Goal: Task Accomplishment & Management: Complete application form

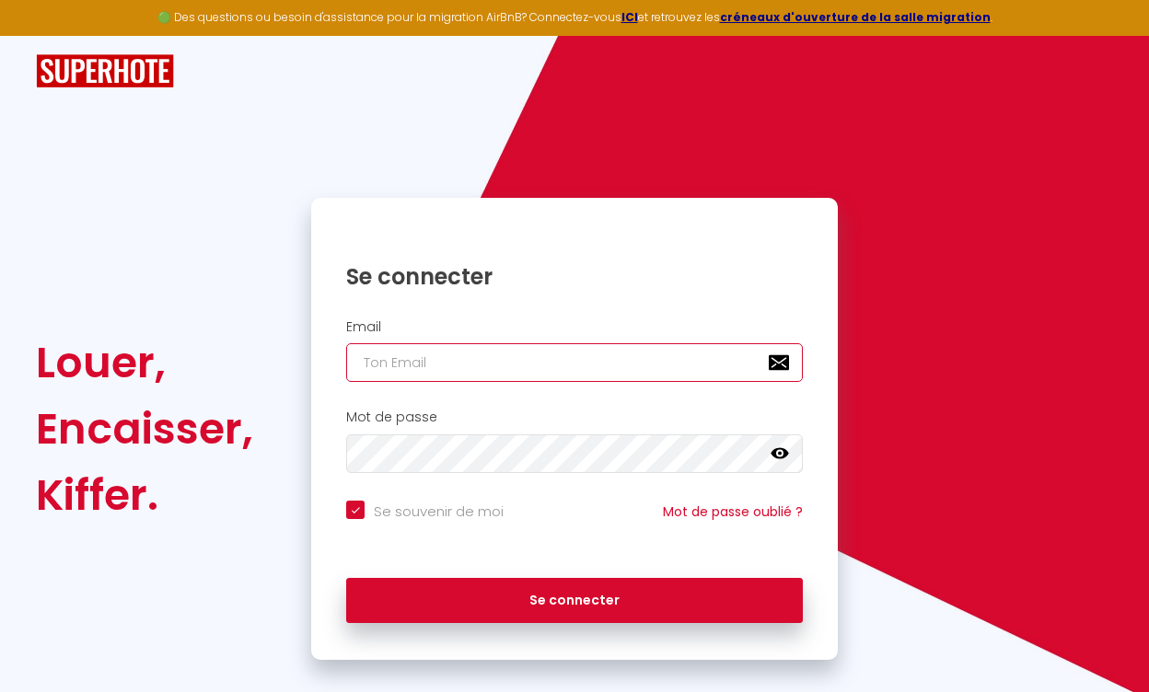
type input "[EMAIL_ADDRESS][DOMAIN_NAME]"
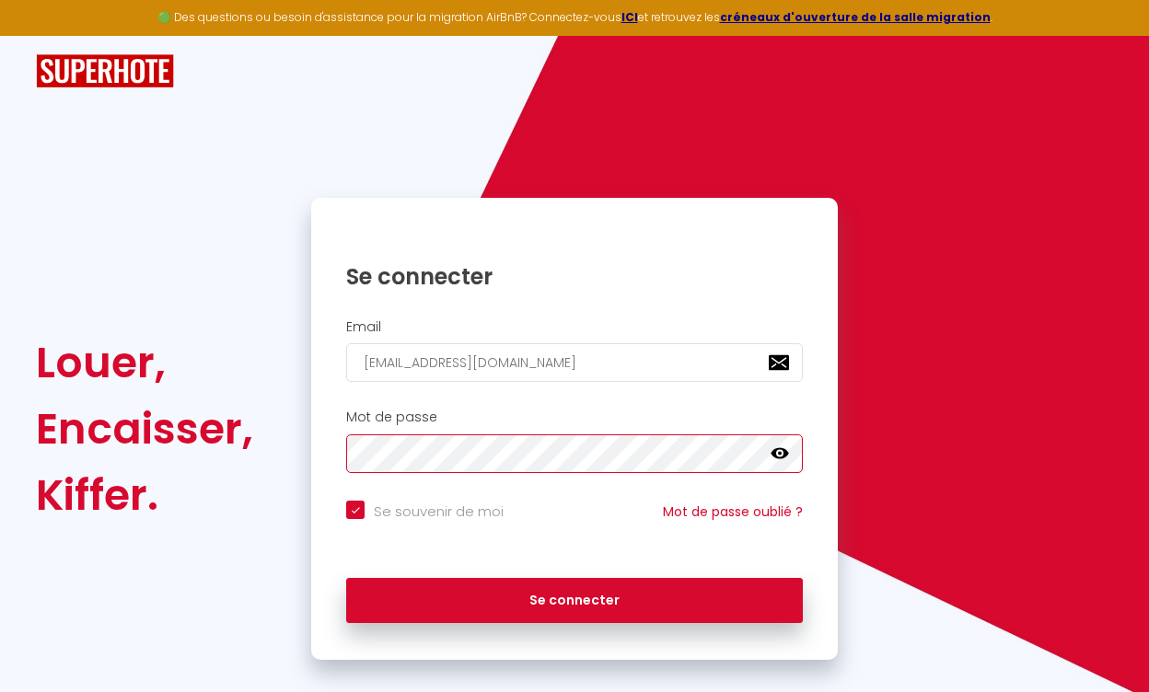
click at [575, 598] on button "Se connecter" at bounding box center [574, 601] width 457 height 46
checkbox input "true"
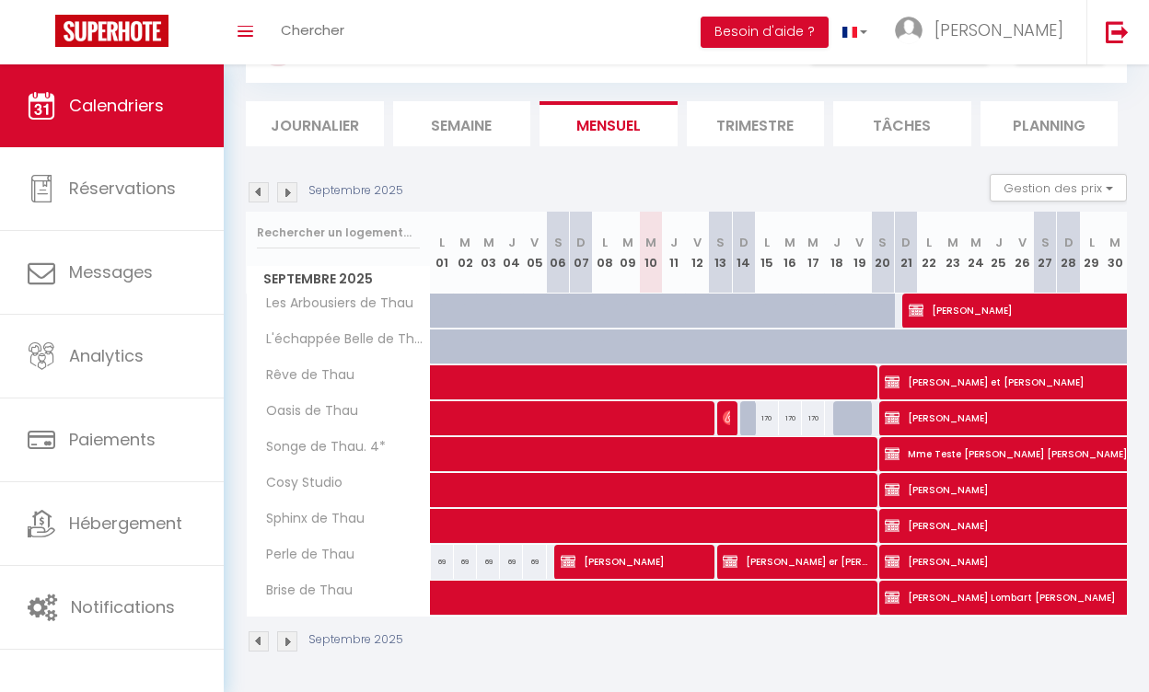
scroll to position [89, 0]
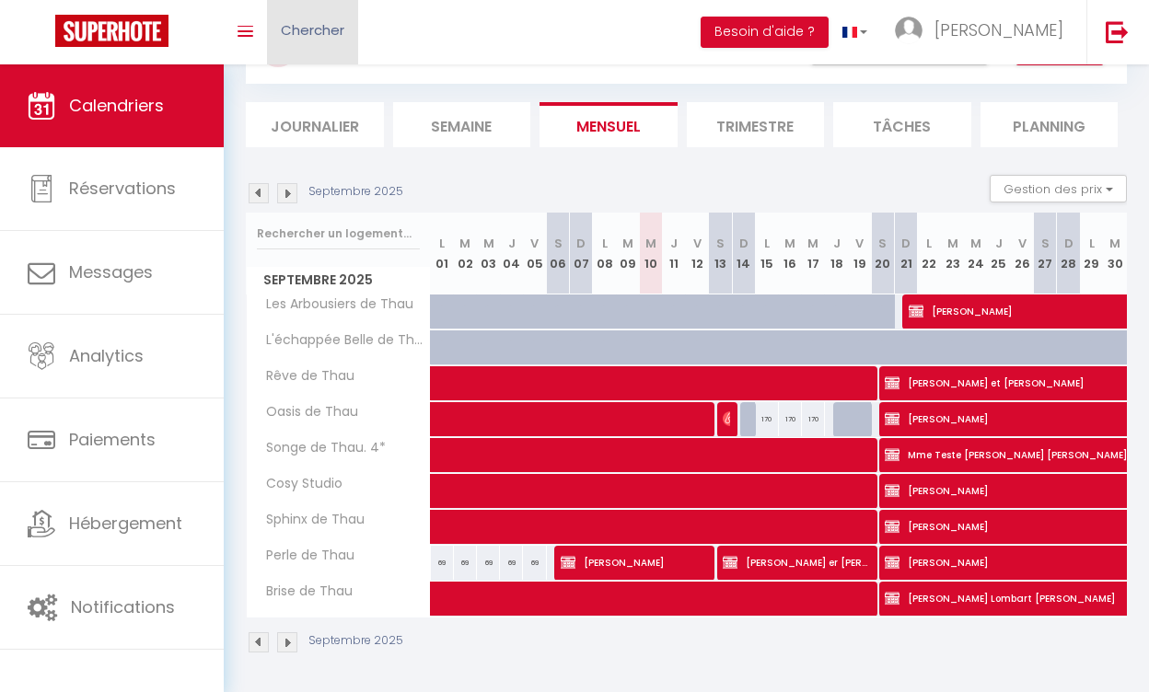
click at [325, 18] on link "Chercher" at bounding box center [312, 32] width 91 height 64
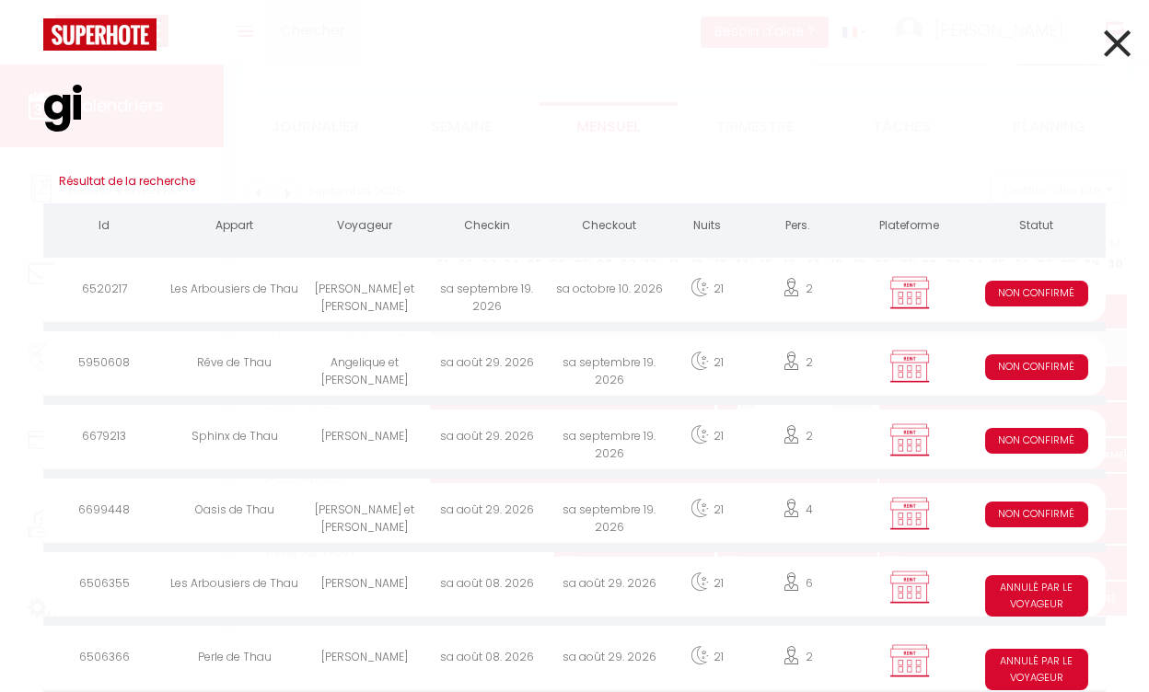
type input "gic"
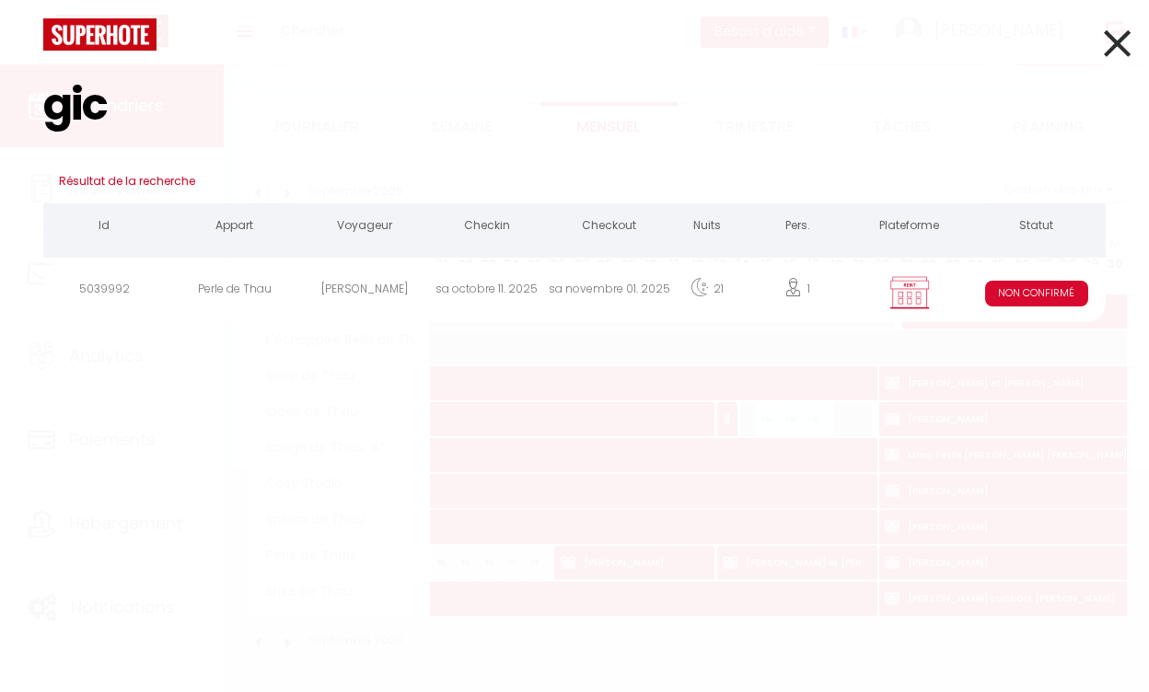
click at [384, 281] on div "[PERSON_NAME]" at bounding box center [365, 292] width 122 height 60
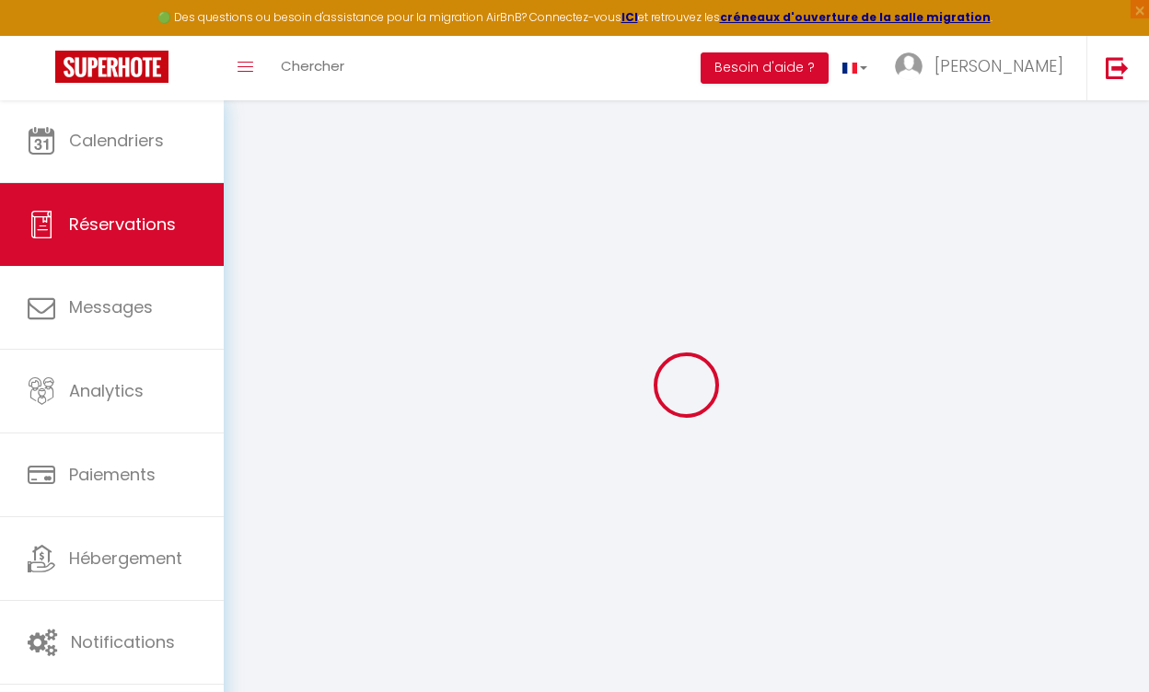
type input "[PERSON_NAME]"
type input "Gicquel"
type input "[PERSON_NAME][EMAIL_ADDRESS][DOMAIN_NAME]"
type input "0683689111"
select select "FR"
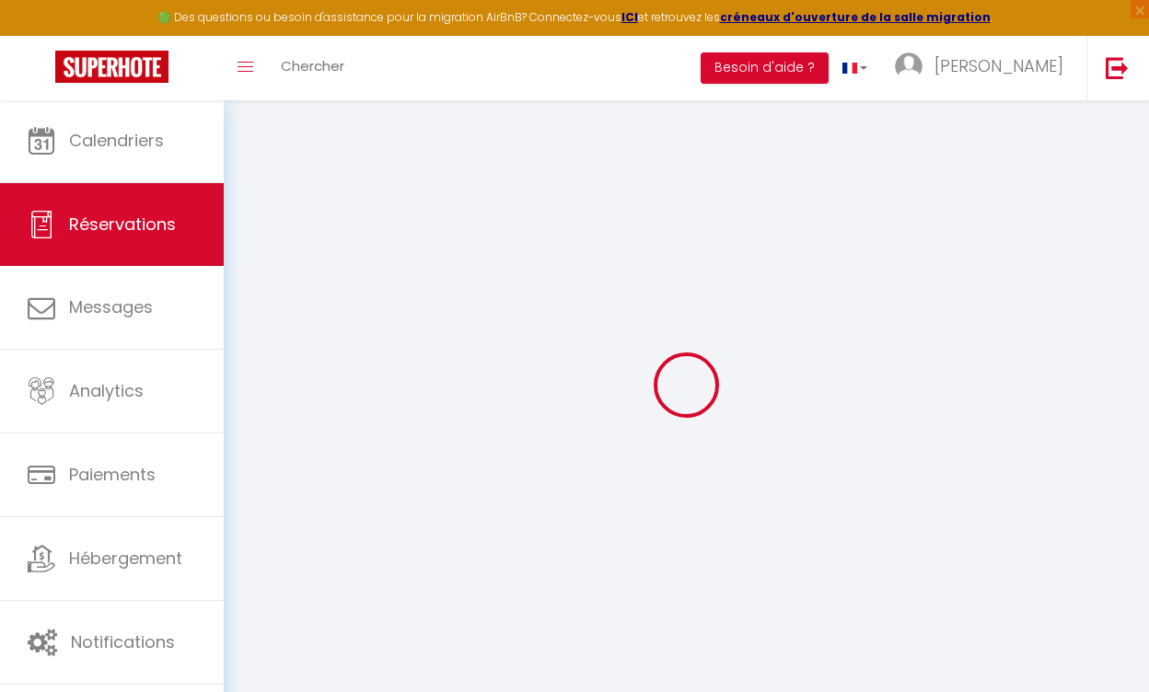
select select "7648"
select select "2"
type input "[DATE]"
select select
type input "[DATE]"
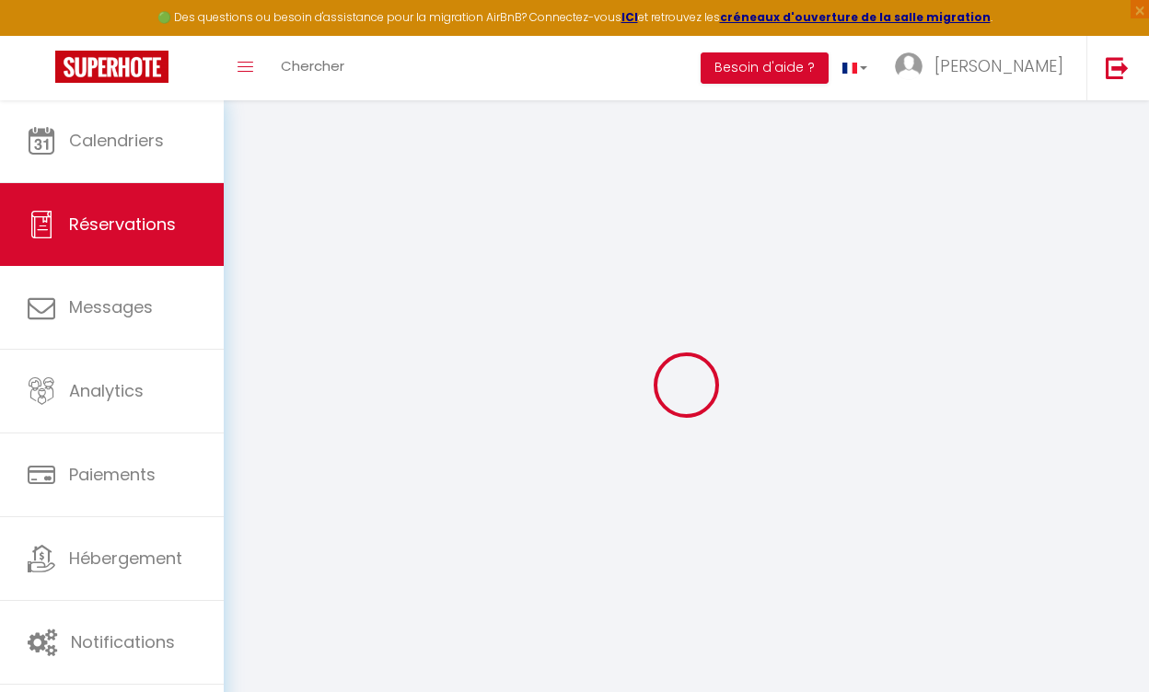
select select
type input "1"
select select "10"
select select
type input "700"
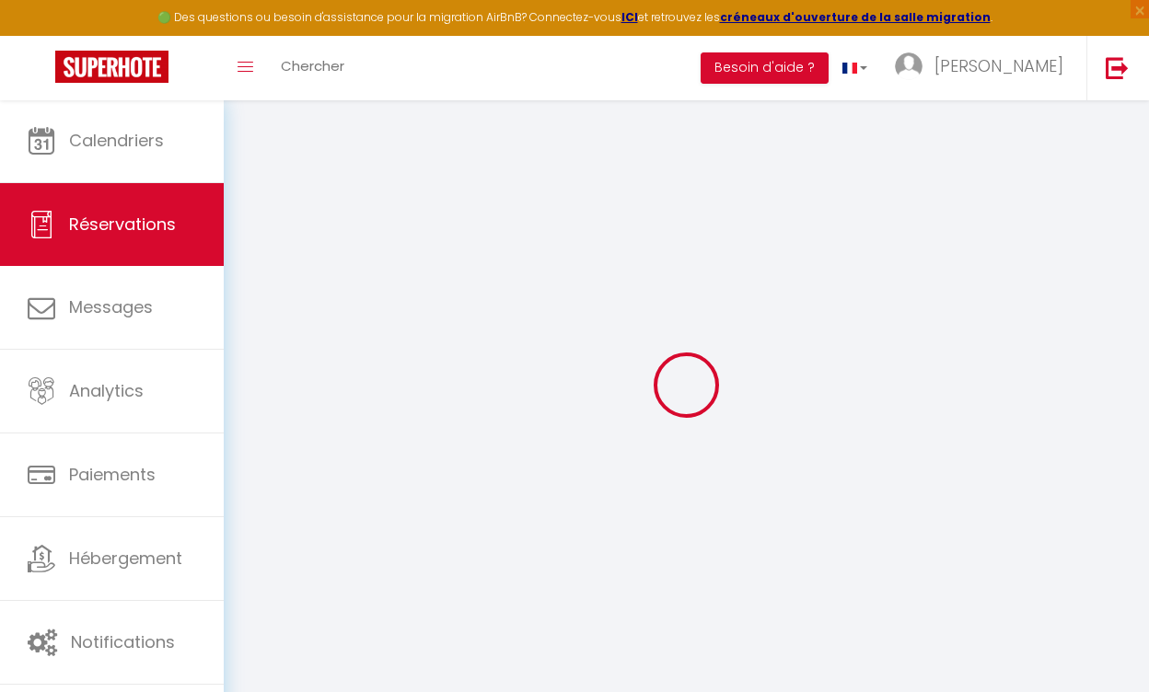
checkbox input "true"
type input "724.15"
type input "0"
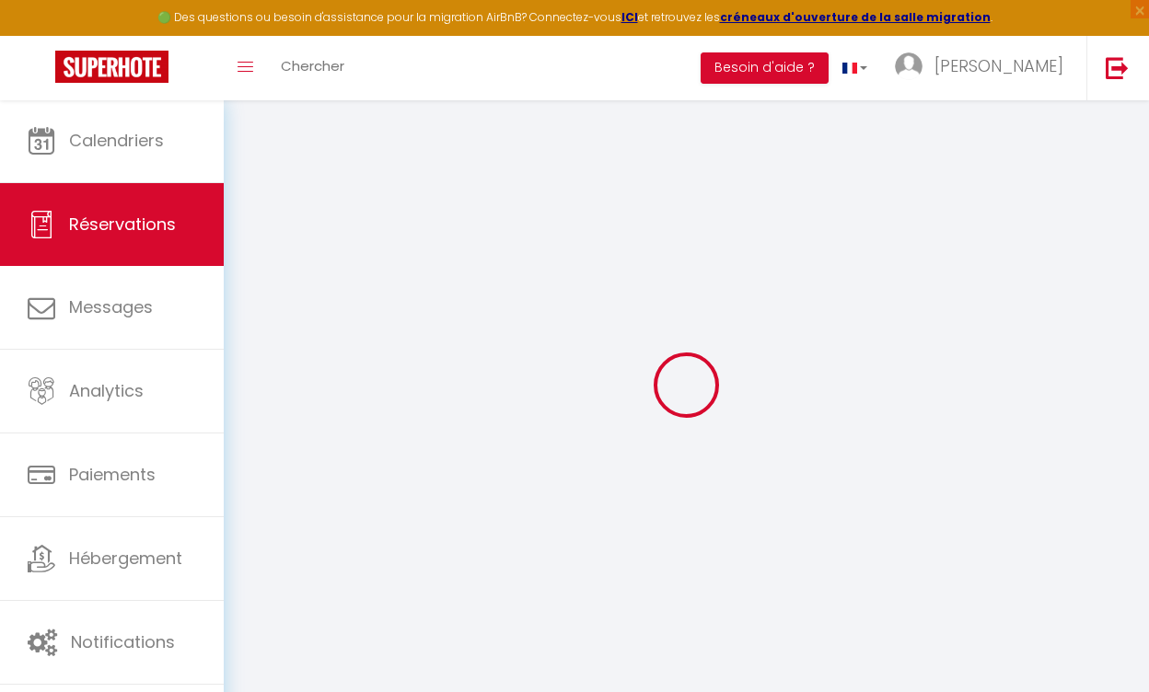
select select
select select "14"
checkbox input "true"
select select
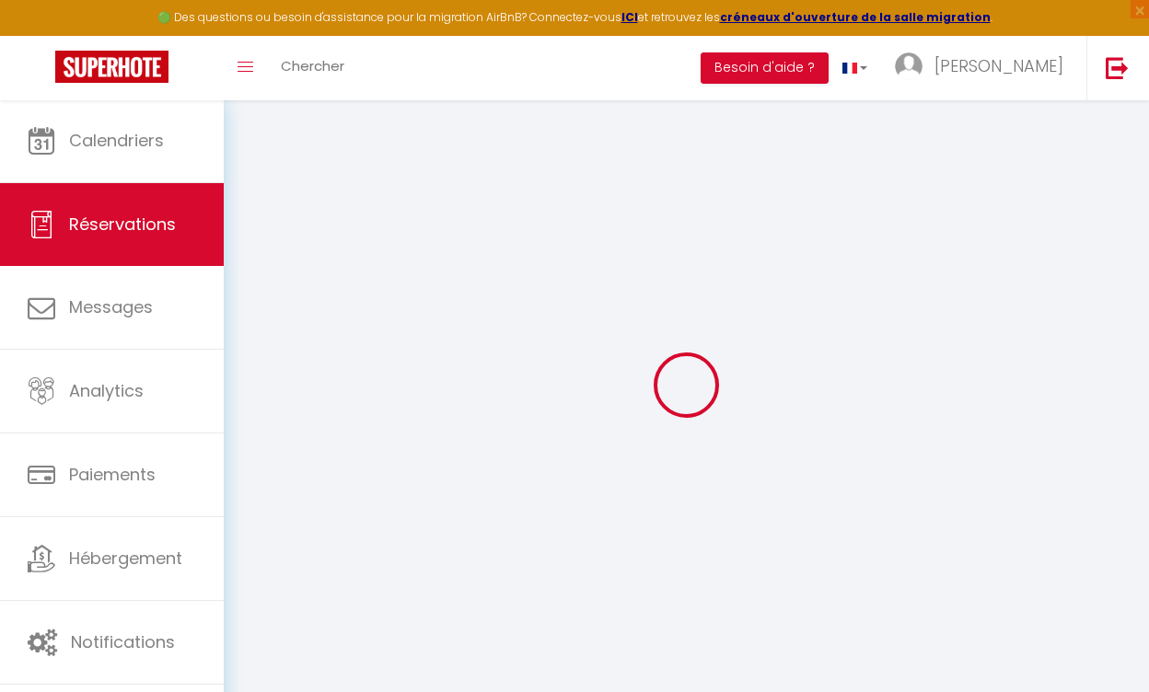
select select
checkbox input "true"
select select
checkbox input "true"
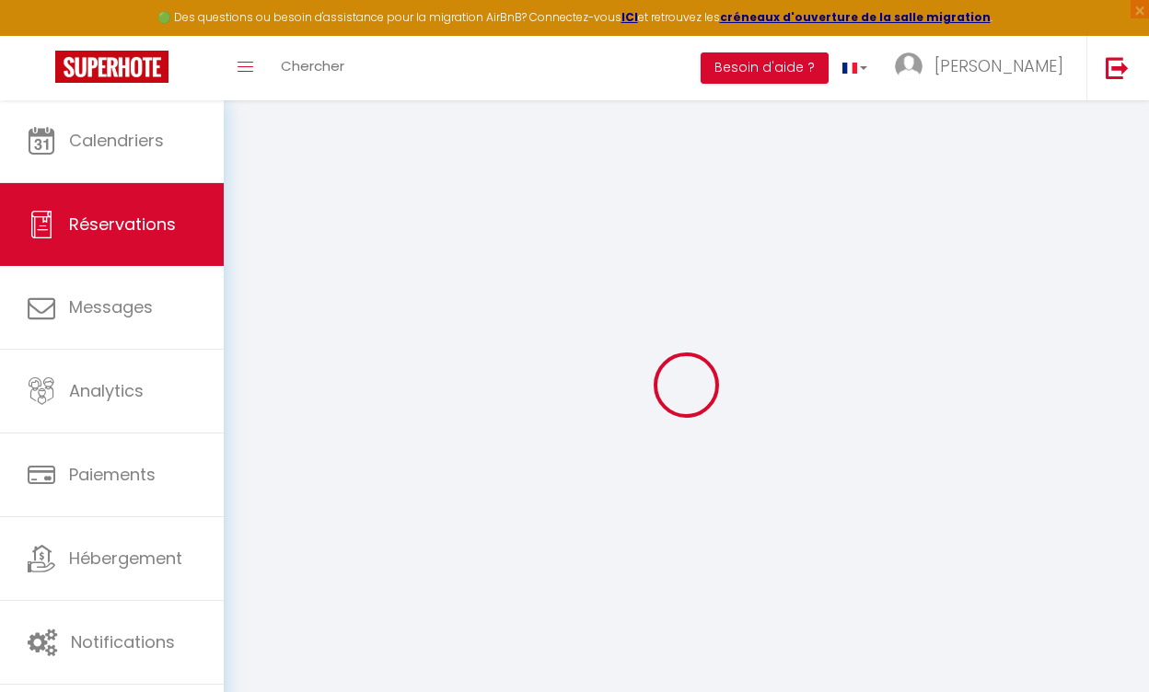
select select
checkbox input "true"
type textarea "Demande de décalage de cure en cours Acompte de 210€ par virement reçu le 17.02…"
type input "24.15"
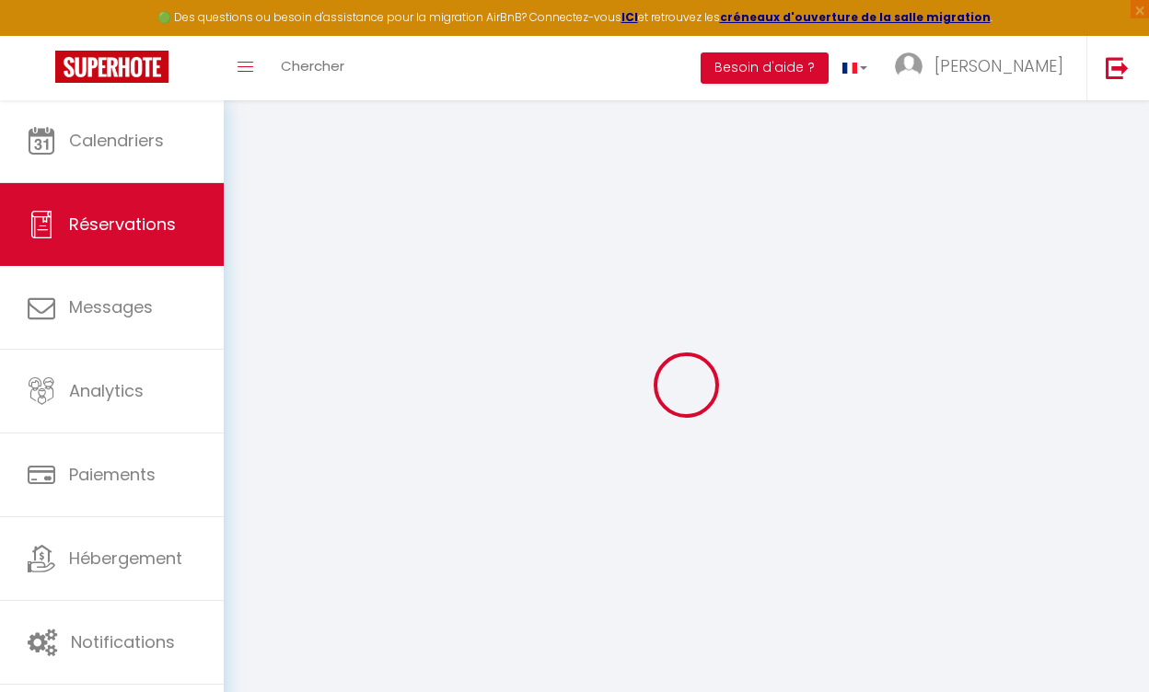
select select
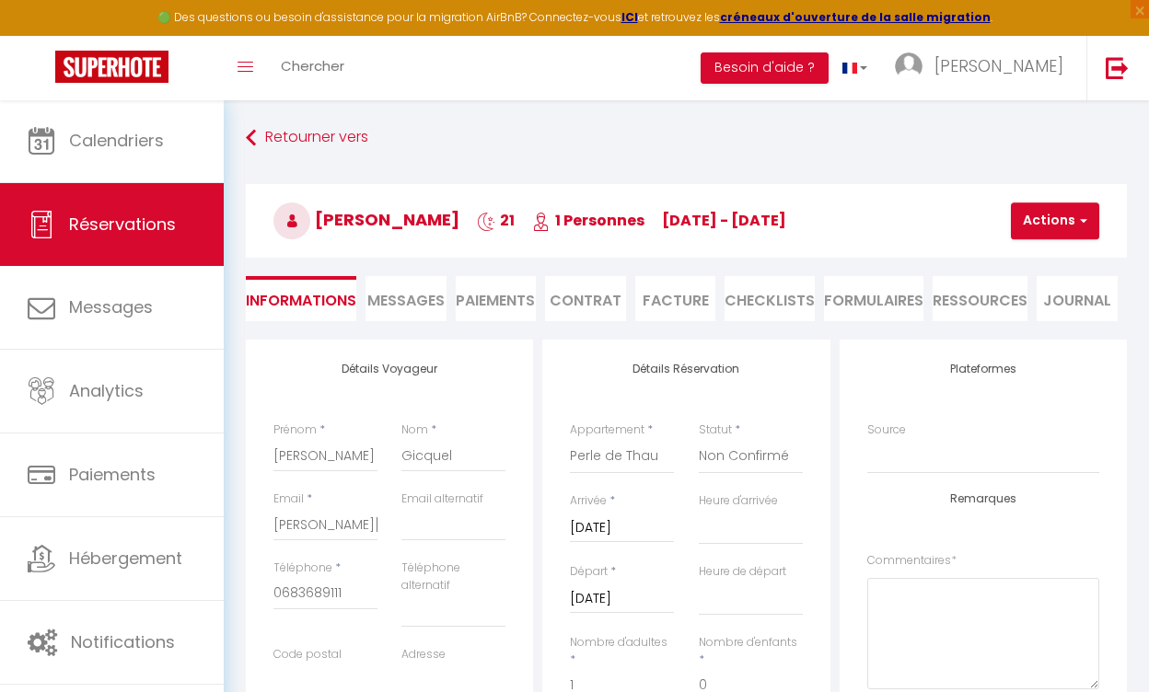
checkbox input "true"
select select "14:00"
select select "11:00"
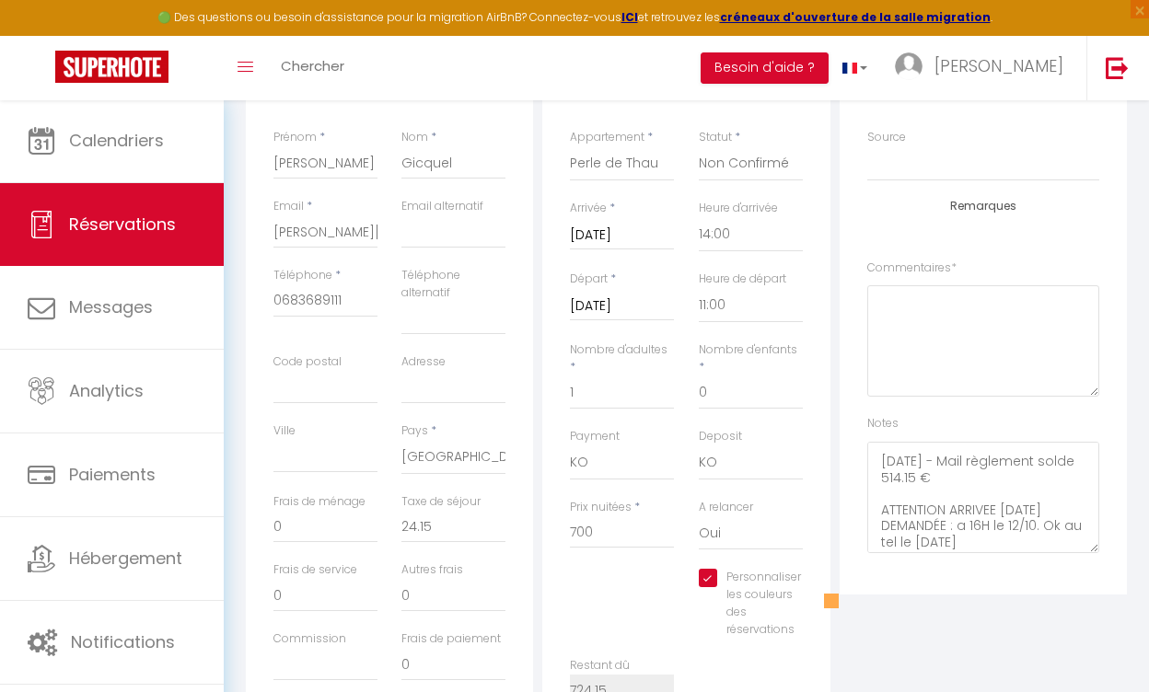
scroll to position [91, 0]
